Goal: Check status

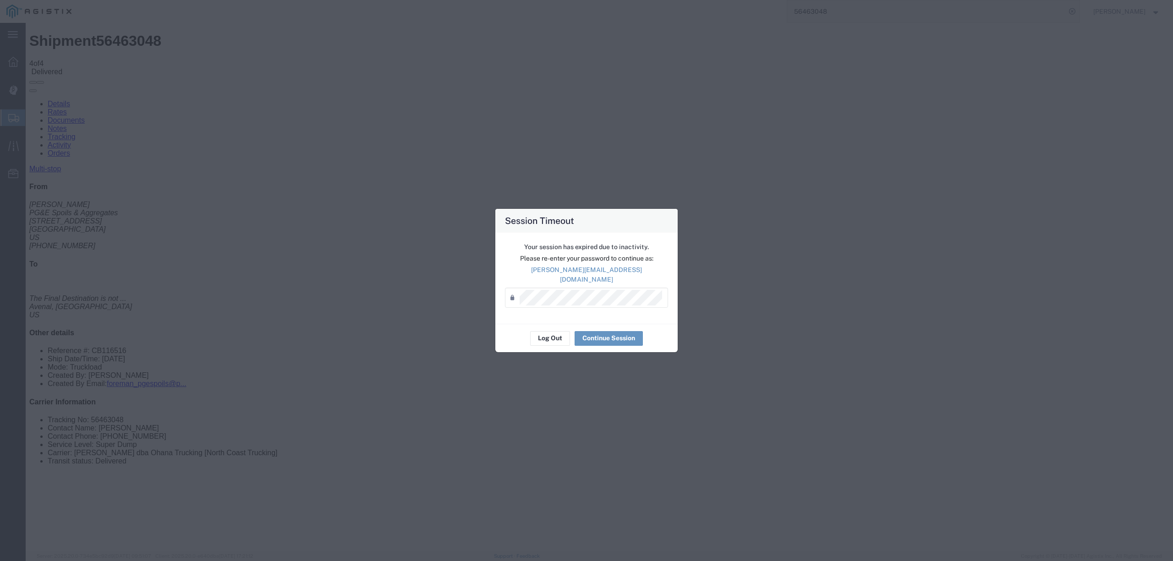
click at [605, 280] on div "Your session has expired due to inactivity. Please re-enter your password to co…" at bounding box center [586, 278] width 182 height 91
click at [621, 332] on button "Continue Session" at bounding box center [609, 338] width 68 height 15
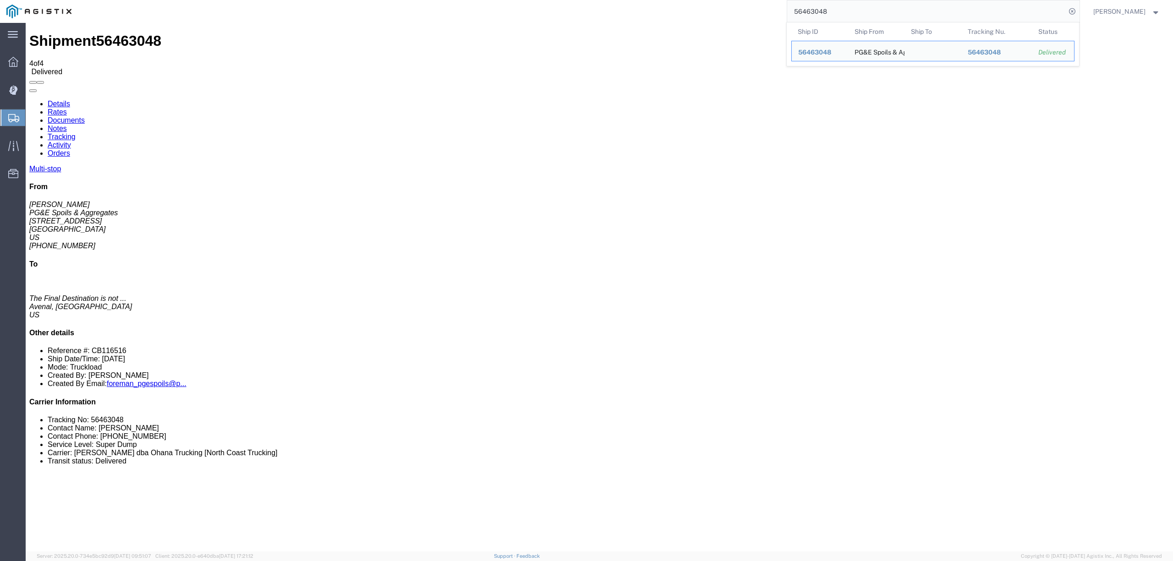
click at [814, 19] on input "56463048" at bounding box center [926, 11] width 279 height 22
paste input "502959"
type input "56502959"
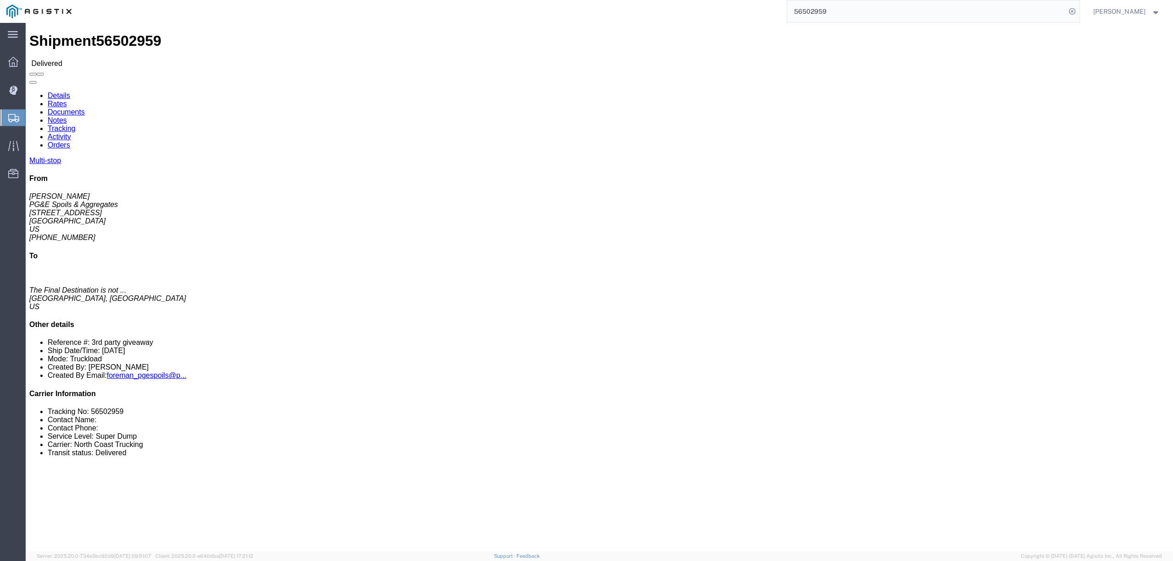
click link "Documents"
